Goal: Information Seeking & Learning: Compare options

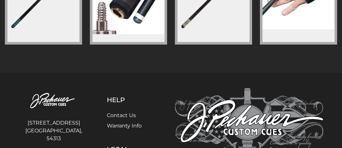
scroll to position [1146, 0]
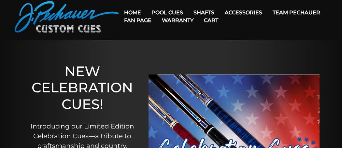
scroll to position [0, 0]
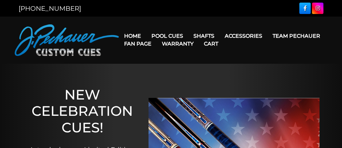
click at [202, 37] on link "Cart" at bounding box center [211, 43] width 25 height 17
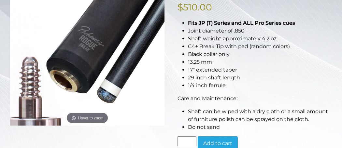
scroll to position [147, 0]
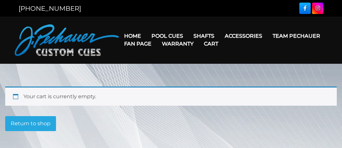
click at [205, 39] on link "Cart" at bounding box center [211, 43] width 25 height 17
click at [208, 36] on link "Cart" at bounding box center [211, 43] width 25 height 17
click at [202, 37] on link "Cart" at bounding box center [211, 43] width 25 height 17
click at [205, 38] on link "Cart" at bounding box center [211, 43] width 25 height 17
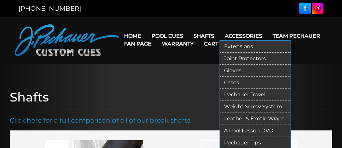
click at [235, 38] on link "Accessories" at bounding box center [243, 36] width 48 height 17
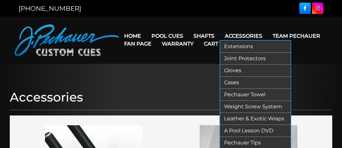
click at [247, 40] on link "Accessories" at bounding box center [243, 36] width 48 height 17
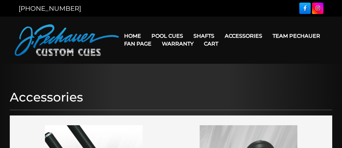
click at [252, 37] on link "Accessories" at bounding box center [243, 36] width 48 height 17
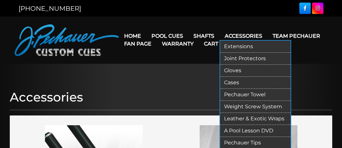
click at [254, 47] on link "Extensions" at bounding box center [255, 47] width 70 height 12
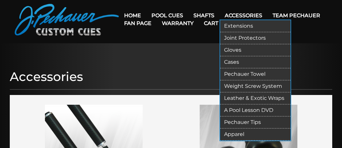
scroll to position [23, 0]
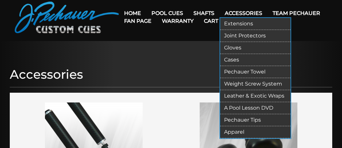
click at [270, 131] on link "Apparel" at bounding box center [255, 132] width 70 height 12
click at [266, 38] on link "Joint Protectors" at bounding box center [255, 36] width 70 height 12
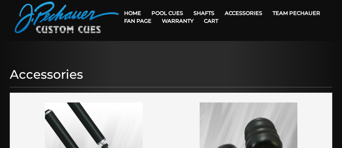
click at [204, 15] on link "Cart" at bounding box center [211, 21] width 25 height 17
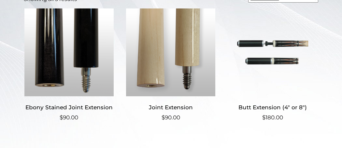
scroll to position [177, 0]
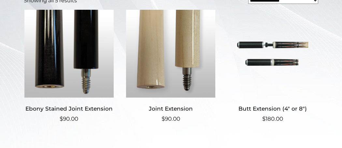
click at [317, 104] on h2 "Butt Extension (4″ or 8″)" at bounding box center [272, 109] width 91 height 12
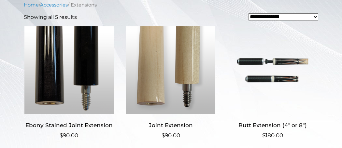
scroll to position [159, 0]
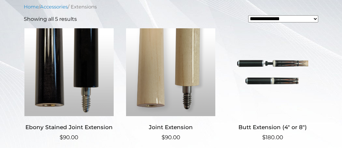
click at [50, 93] on img at bounding box center [69, 72] width 91 height 88
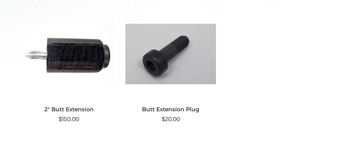
scroll to position [310, 0]
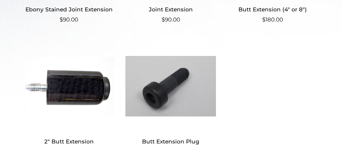
click at [327, 128] on div "**********" at bounding box center [171, 32] width 313 height 294
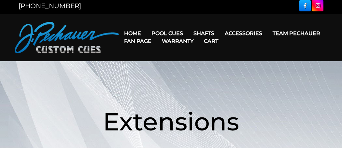
scroll to position [0, 0]
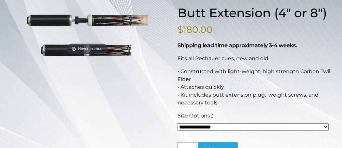
scroll to position [93, 0]
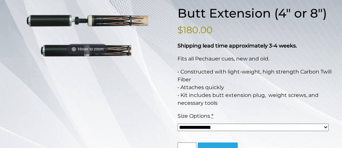
click at [327, 113] on div "Size Options *" at bounding box center [252, 116] width 151 height 8
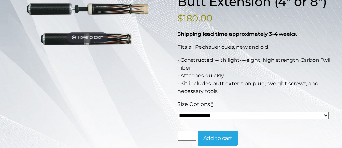
scroll to position [105, 0]
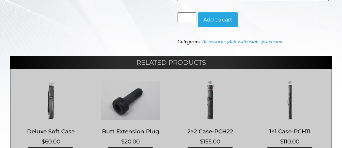
click at [332, 103] on main "**********" at bounding box center [170, 20] width 331 height 312
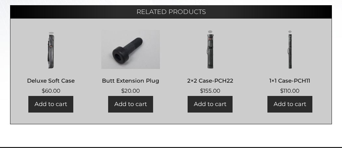
scroll to position [272, 0]
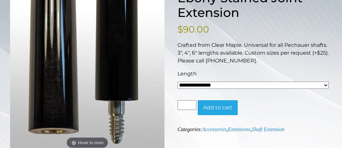
scroll to position [110, 0]
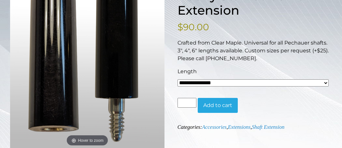
click at [330, 109] on form "**********" at bounding box center [254, 90] width 154 height 45
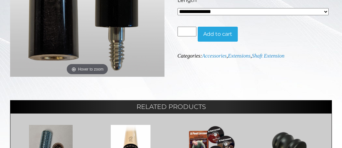
scroll to position [180, 0]
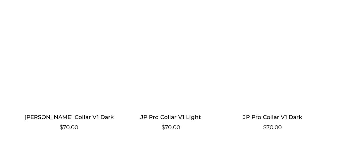
scroll to position [579, 0]
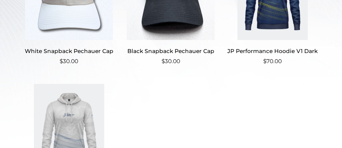
scroll to position [234, 0]
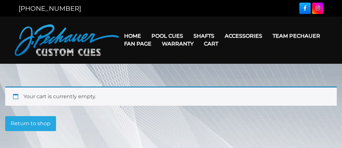
click at [204, 36] on link "Cart" at bounding box center [211, 43] width 25 height 17
click at [203, 34] on link "Shafts" at bounding box center [203, 36] width 31 height 17
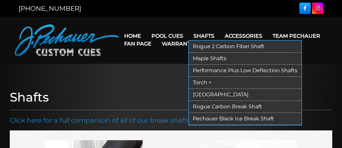
click at [262, 48] on link "Rogue 2 Carbon Fiber Shaft" at bounding box center [245, 47] width 112 height 12
click at [206, 84] on link "Torch +" at bounding box center [245, 83] width 112 height 12
click at [259, 107] on link "Rogue Carbon Break Shaft" at bounding box center [245, 107] width 112 height 12
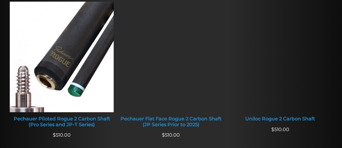
scroll to position [282, 0]
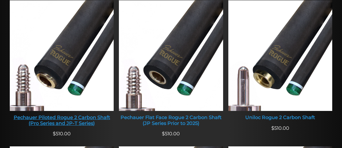
click at [58, 91] on img at bounding box center [62, 55] width 104 height 111
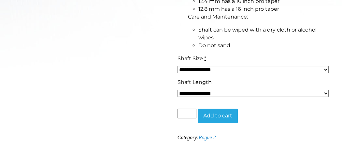
scroll to position [313, 0]
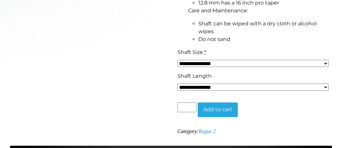
click at [322, 89] on select "**********" at bounding box center [252, 87] width 151 height 7
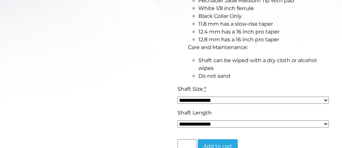
scroll to position [275, 0]
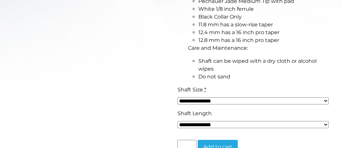
click at [329, 115] on div "**********" at bounding box center [253, 122] width 154 height 24
click at [227, 124] on select "**********" at bounding box center [252, 124] width 151 height 7
select select
click at [177, 121] on select "**********" at bounding box center [252, 124] width 151 height 7
click at [289, 99] on select "**********" at bounding box center [252, 100] width 151 height 7
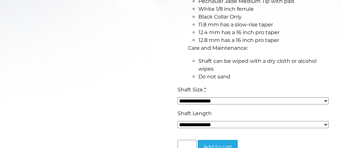
click at [328, 73] on li "Do not sand" at bounding box center [264, 77] width 133 height 8
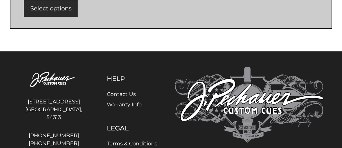
scroll to position [556, 0]
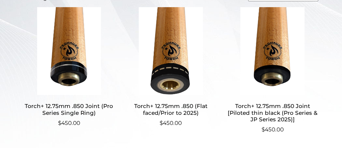
scroll to position [199, 0]
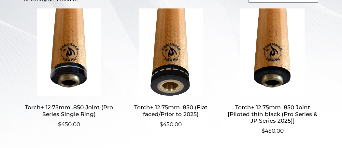
click at [61, 102] on h2 "Torch+ 12.75mm .850 Joint (Pro Series Single Ring)" at bounding box center [69, 111] width 91 height 19
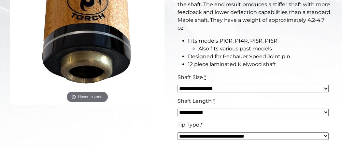
scroll to position [215, 0]
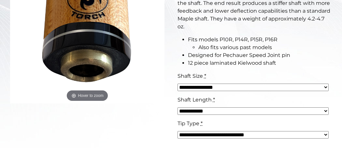
click at [324, 90] on select "**********" at bounding box center [252, 87] width 151 height 7
click at [324, 64] on li "12 piece laminated Kielwood shaft" at bounding box center [260, 63] width 144 height 8
click at [340, 128] on div "**********" at bounding box center [171, 117] width 342 height 490
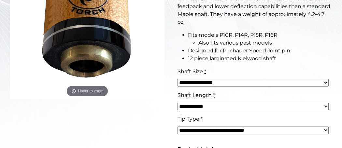
scroll to position [225, 0]
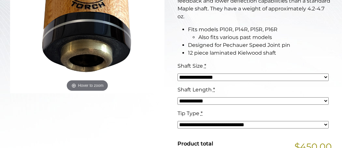
click at [326, 128] on select "**********" at bounding box center [252, 124] width 151 height 7
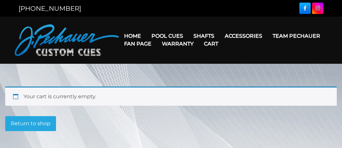
click at [170, 41] on link "Warranty" at bounding box center [178, 43] width 42 height 17
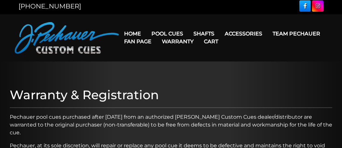
scroll to position [4, 0]
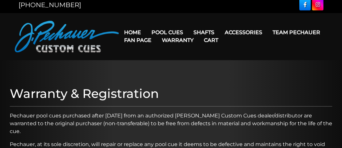
click at [166, 32] on link "Warranty" at bounding box center [178, 40] width 42 height 17
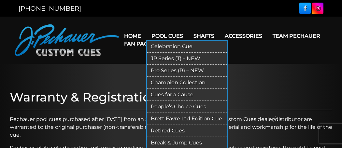
click at [166, 32] on link "Pool Cues" at bounding box center [167, 36] width 42 height 17
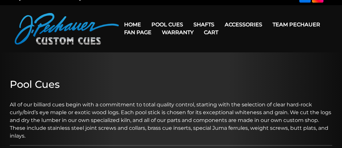
scroll to position [13, 0]
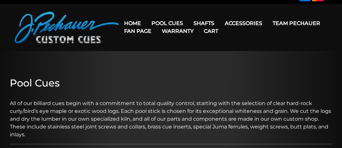
click at [171, 56] on link "Pro Series (R) – NEW" at bounding box center [187, 51] width 80 height 9
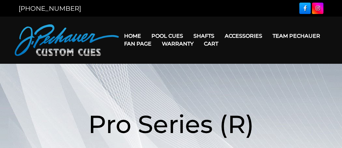
click at [174, 58] on header "MENU Home Pool Cues Celebration Cue JP Series (T) – NEW Pro Series (R) – NEW Ch…" at bounding box center [171, 40] width 342 height 47
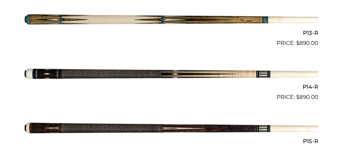
scroll to position [870, 0]
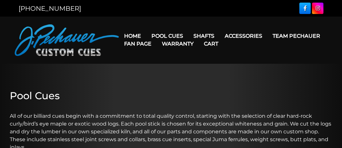
scroll to position [13, 0]
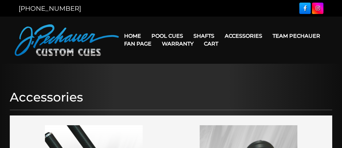
scroll to position [23, 0]
